Goal: Find specific page/section: Find specific page/section

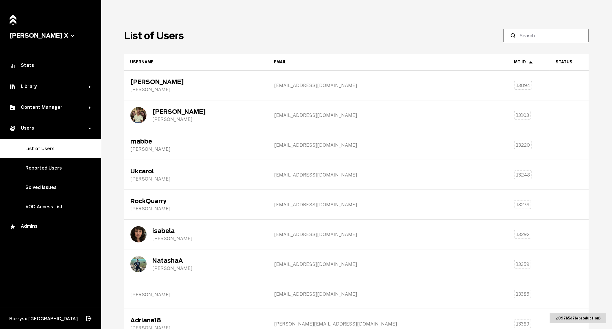
click at [536, 34] on input at bounding box center [548, 35] width 58 height 7
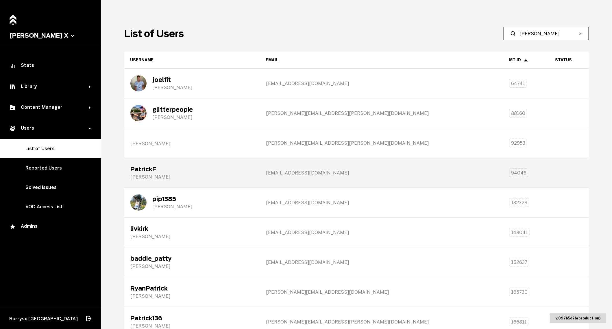
scroll to position [3, 0]
type input "[PERSON_NAME]"
click at [223, 172] on div "[PERSON_NAME]" at bounding box center [192, 171] width 135 height 29
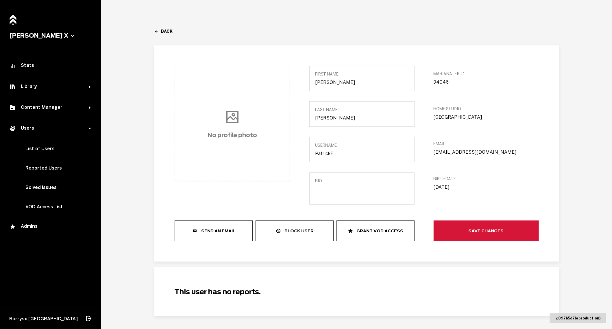
click at [161, 31] on link "Back" at bounding box center [356, 31] width 405 height 5
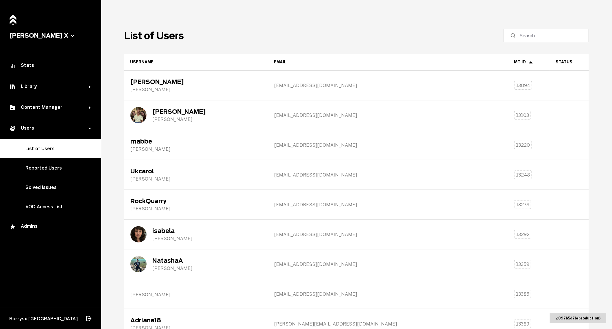
click at [539, 42] on label at bounding box center [546, 35] width 85 height 13
click at [539, 39] on input at bounding box center [548, 35] width 58 height 7
type input "[PERSON_NAME]"
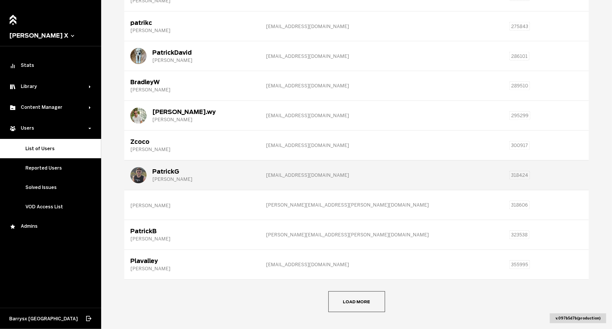
scroll to position [544, 0]
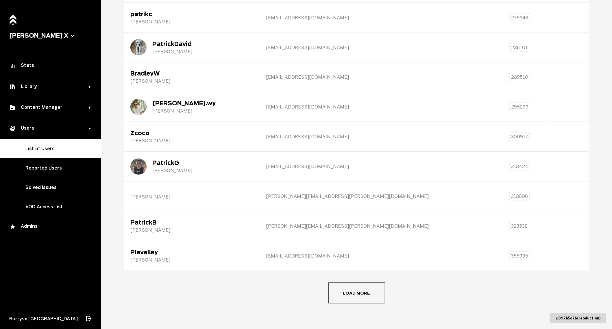
click at [340, 284] on button "Load more" at bounding box center [356, 292] width 57 height 21
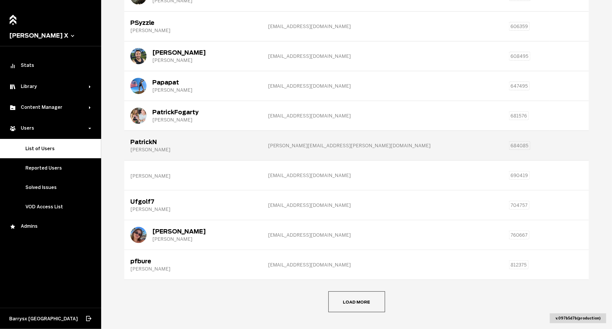
scroll to position [1286, 0]
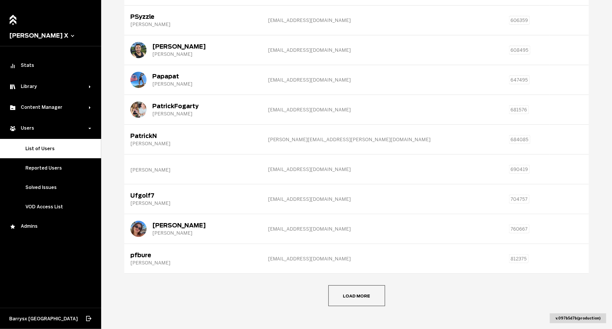
click at [341, 285] on button "Load more" at bounding box center [356, 295] width 57 height 21
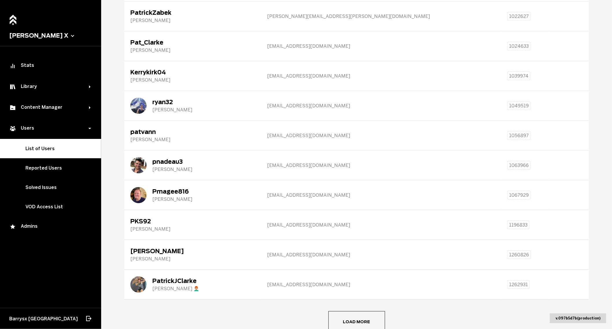
scroll to position [2008, 0]
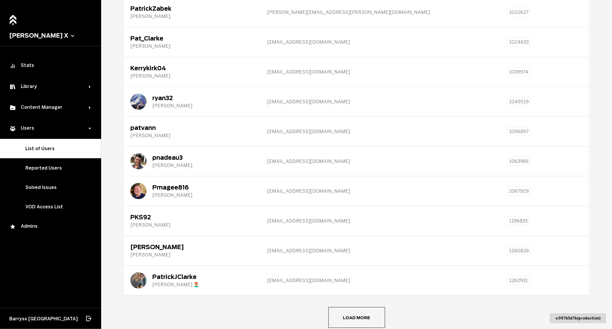
click at [333, 307] on button "Load more" at bounding box center [356, 317] width 57 height 21
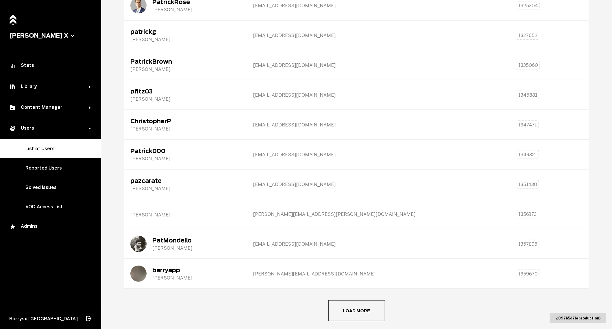
scroll to position [2769, 0]
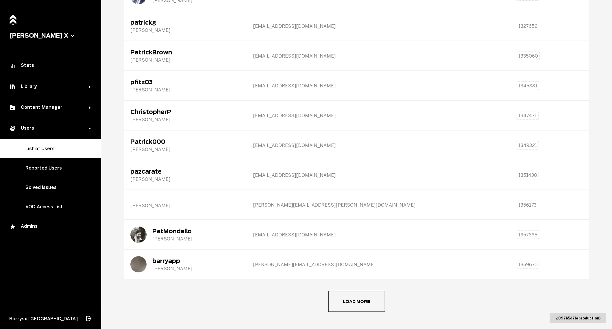
click at [345, 296] on button "Load more" at bounding box center [356, 301] width 57 height 21
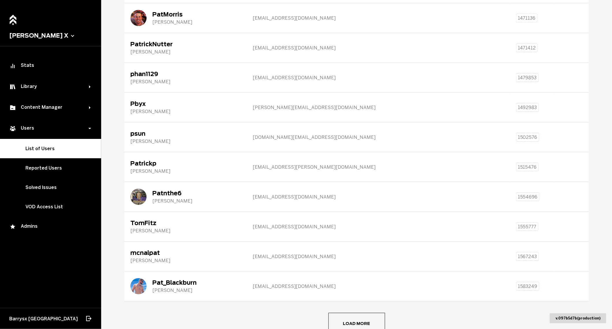
scroll to position [3492, 0]
click at [344, 312] on button "Load more" at bounding box center [356, 322] width 57 height 21
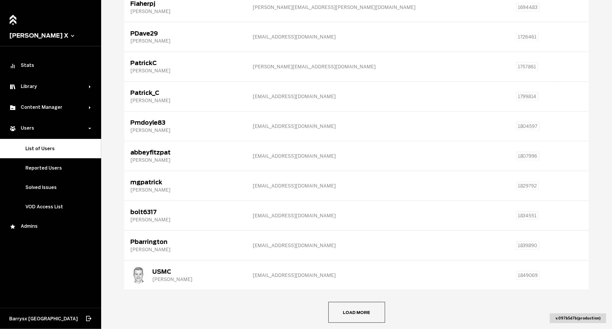
scroll to position [4252, 0]
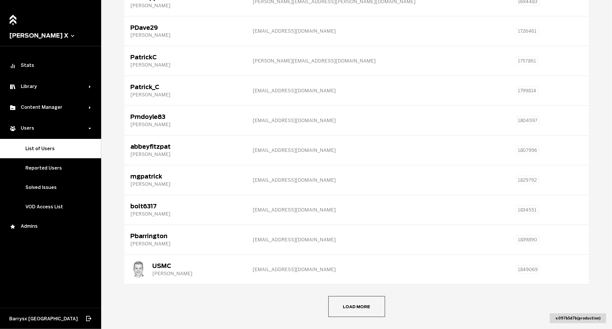
click at [337, 296] on button "Load more" at bounding box center [356, 306] width 57 height 21
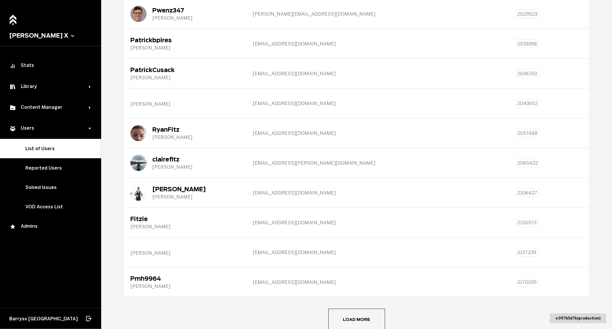
scroll to position [4992, 0]
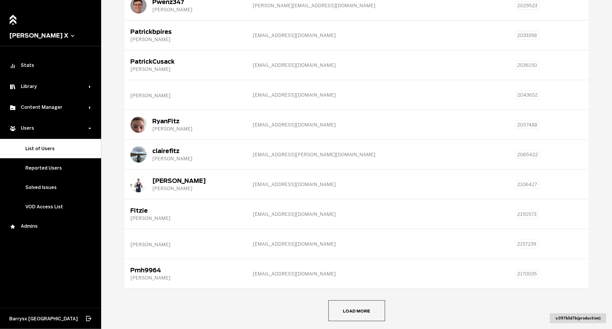
click at [349, 300] on button "Load more" at bounding box center [356, 310] width 57 height 21
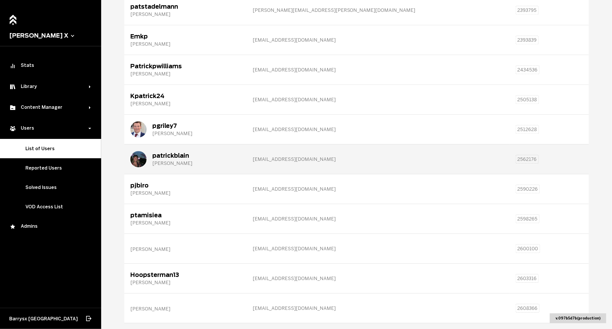
scroll to position [5715, 0]
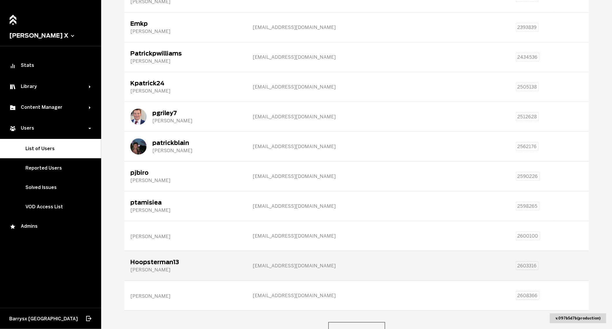
click at [208, 251] on div "Hoopsterman13 [PERSON_NAME]" at bounding box center [186, 265] width 122 height 29
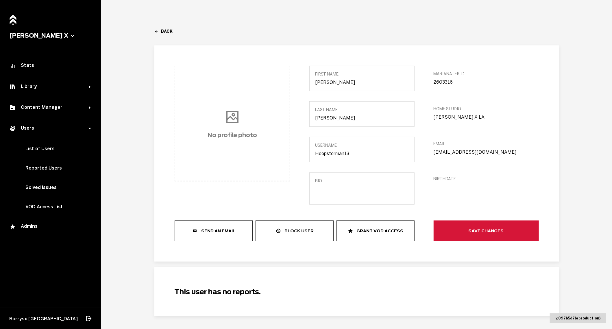
drag, startPoint x: 485, startPoint y: 153, endPoint x: 428, endPoint y: 152, distance: 56.4
click at [428, 152] on div "No profile photo first Name [PERSON_NAME] last Name [PERSON_NAME] Username Hoop…" at bounding box center [357, 153] width 364 height 175
